Goal: Information Seeking & Learning: Learn about a topic

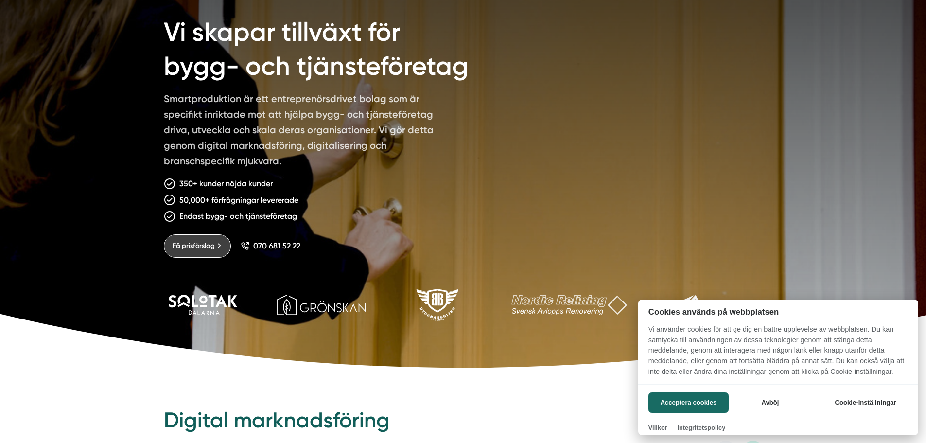
scroll to position [97, 0]
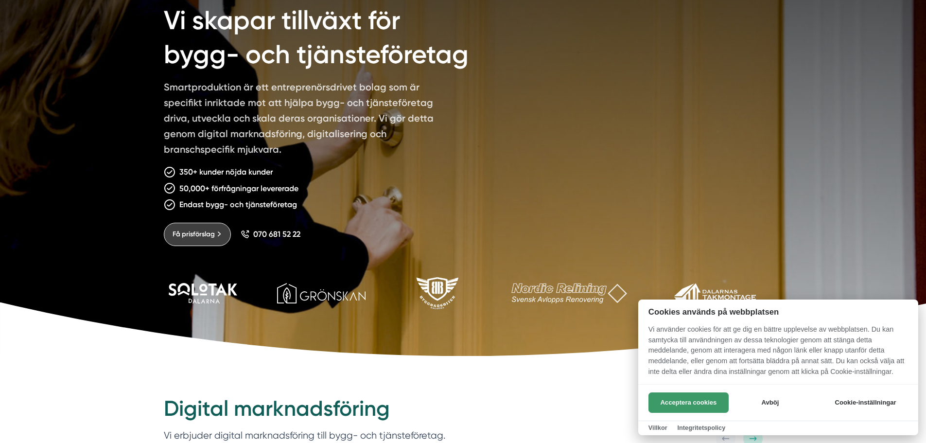
click at [698, 408] on button "Acceptera cookies" at bounding box center [688, 402] width 80 height 20
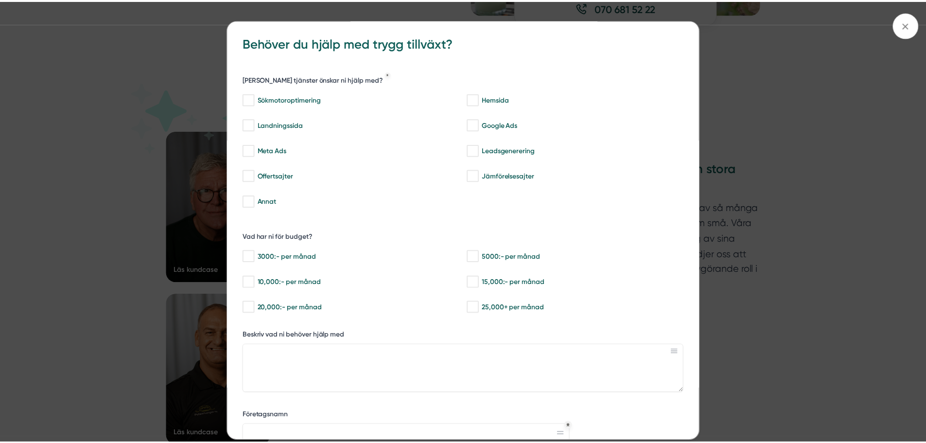
scroll to position [0, 0]
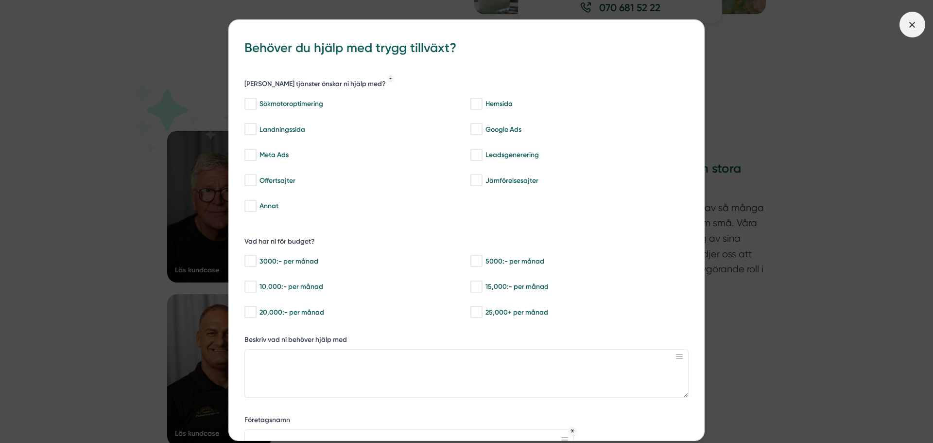
click at [914, 23] on line at bounding box center [912, 24] width 5 height 5
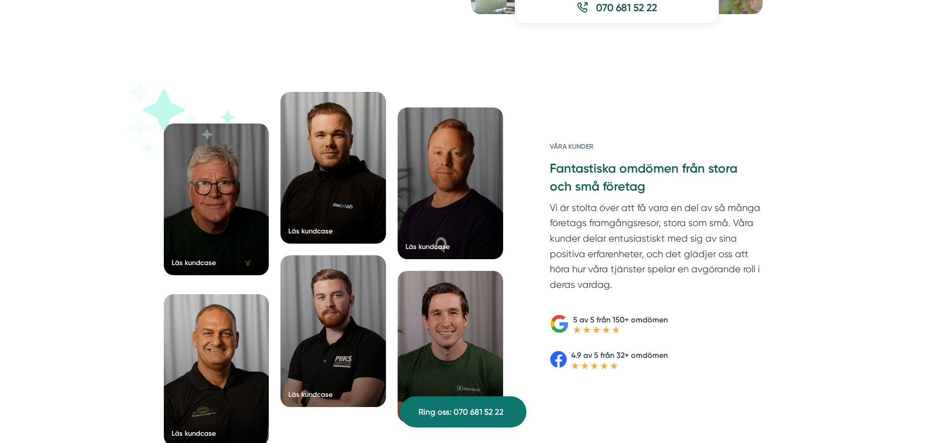
click at [190, 189] on div at bounding box center [216, 199] width 105 height 152
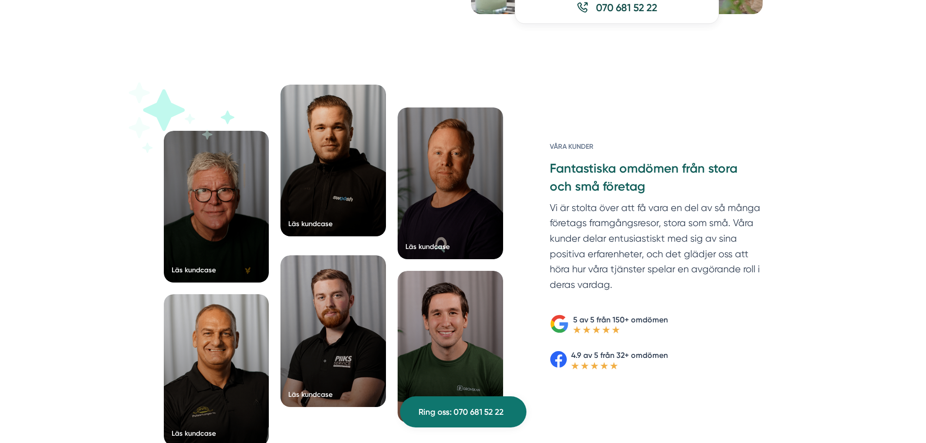
click at [332, 184] on div at bounding box center [332, 161] width 105 height 152
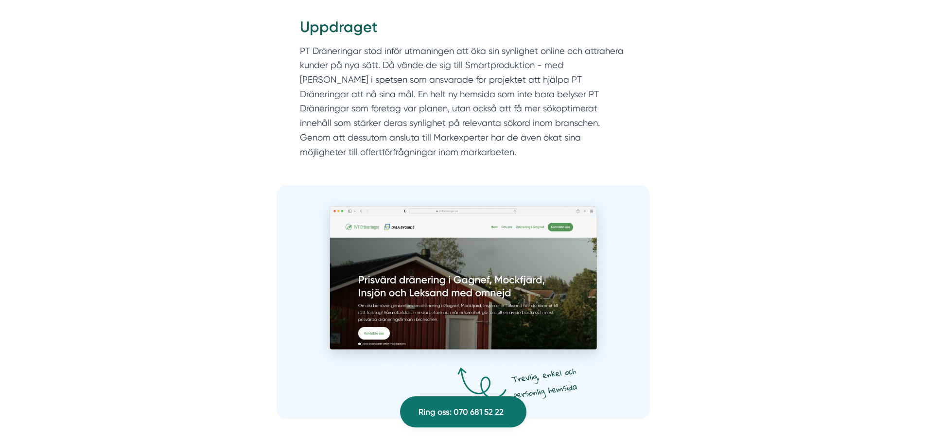
scroll to position [1166, 0]
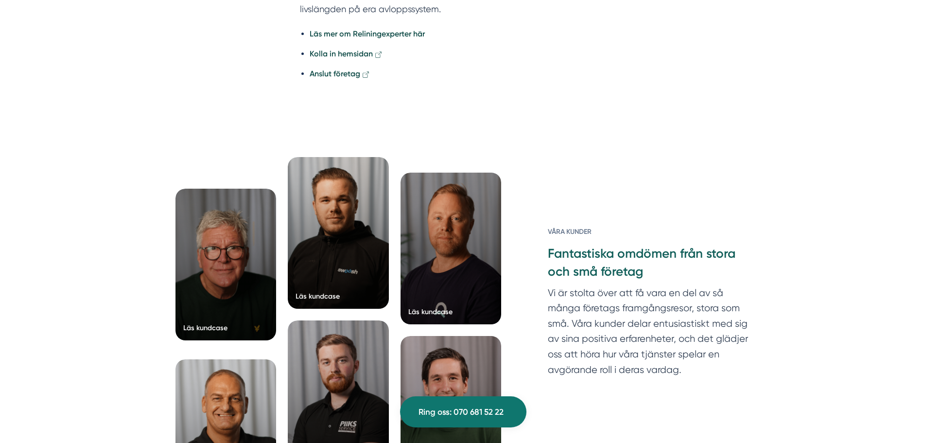
scroll to position [2089, 0]
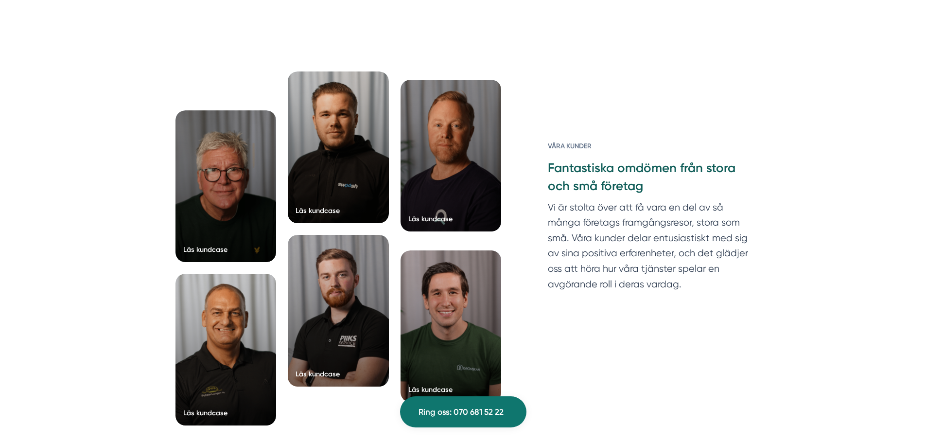
click at [459, 164] on div at bounding box center [450, 156] width 101 height 152
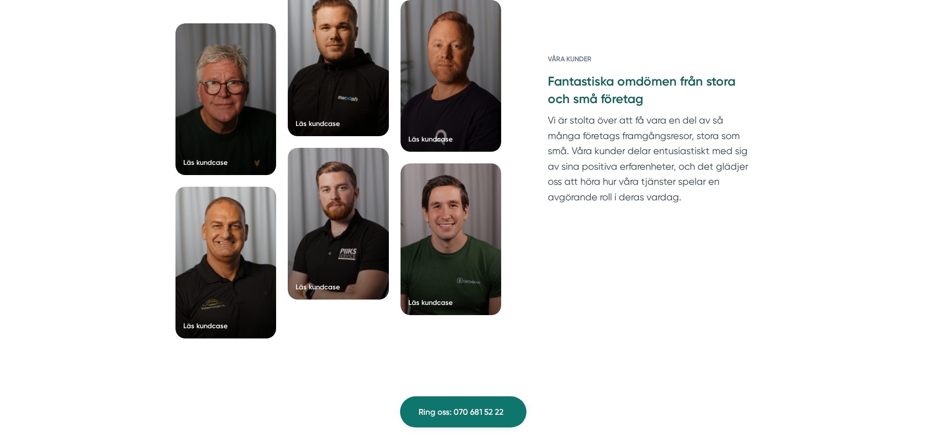
scroll to position [3839, 0]
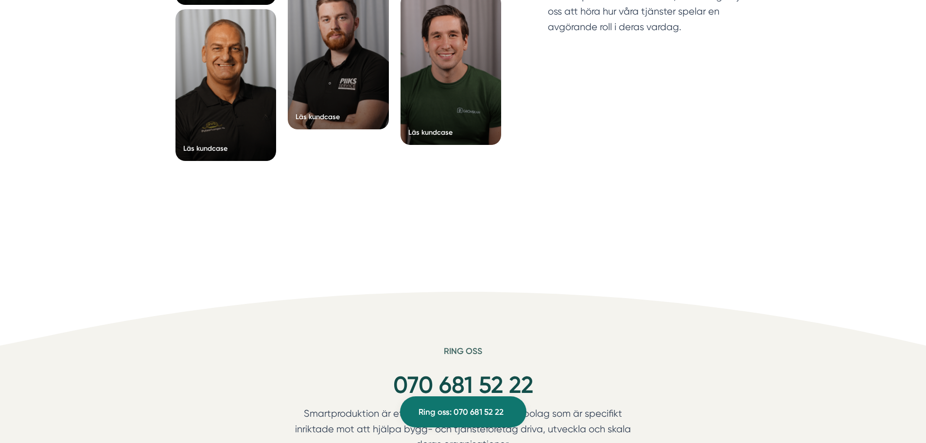
click at [210, 98] on div at bounding box center [225, 85] width 101 height 152
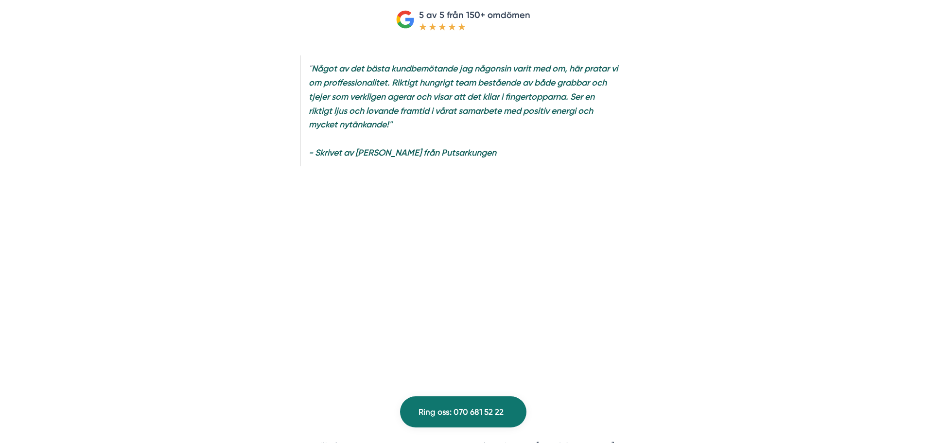
scroll to position [243, 0]
